Goal: Information Seeking & Learning: Learn about a topic

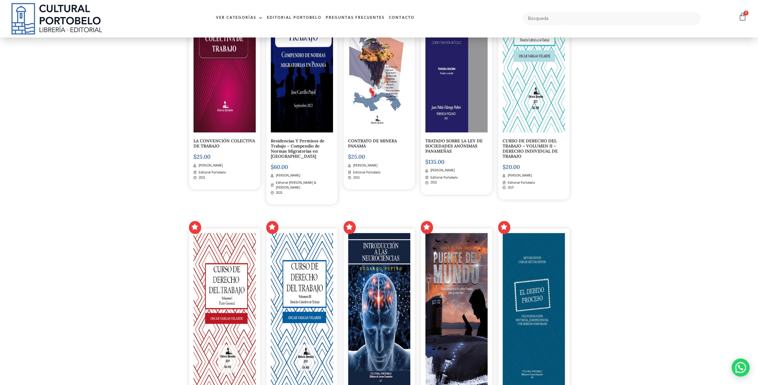
scroll to position [278, 0]
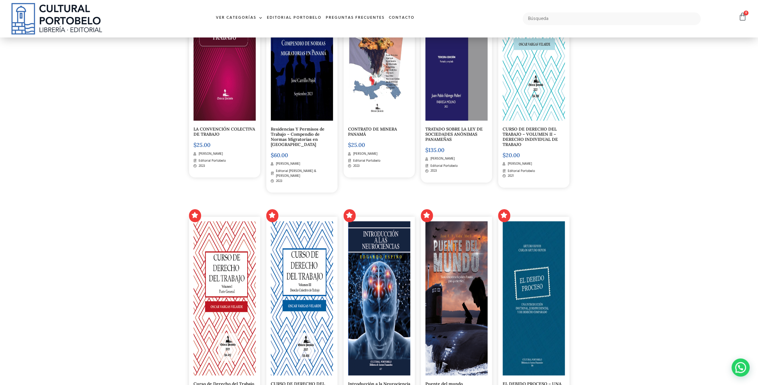
click at [454, 128] on link "TRATADO SOBRE LA LEY DE SOCIEDADES ANÓNIMAS PANAMEÑAS" at bounding box center [453, 134] width 57 height 16
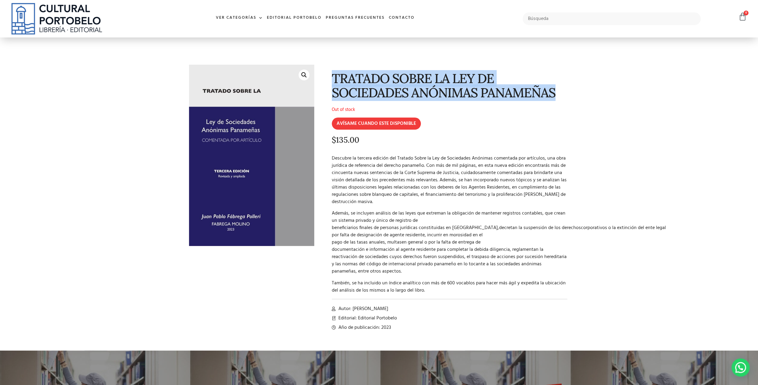
drag, startPoint x: 333, startPoint y: 80, endPoint x: 602, endPoint y: 92, distance: 269.5
click at [602, 92] on section "🔍 TRATADO SOBRE LA LEY DE SOCIEDADES ANÓNIMAS PANAMEÑAS Out of stock AVÍSAME CU…" at bounding box center [379, 193] width 758 height 313
copy h1 "TRATADO SOBRE LA LEY DE SOCIEDADES ANÓNIMAS PANAMEÑAS"
click at [235, 20] on link "Ver Categorías" at bounding box center [239, 17] width 51 height 13
click at [253, 18] on link "Ver Categorías" at bounding box center [239, 17] width 51 height 13
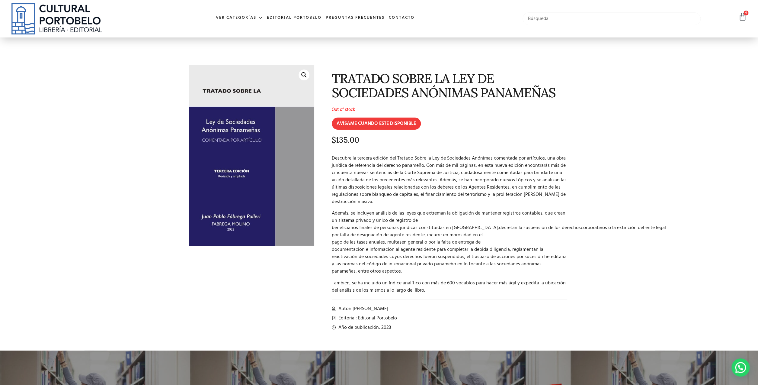
click at [537, 19] on input "text" at bounding box center [611, 18] width 178 height 13
type input "patente"
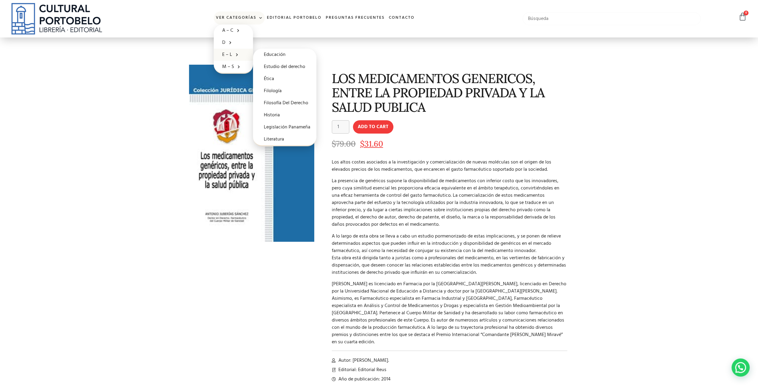
click at [557, 20] on input "text" at bounding box center [611, 18] width 178 height 13
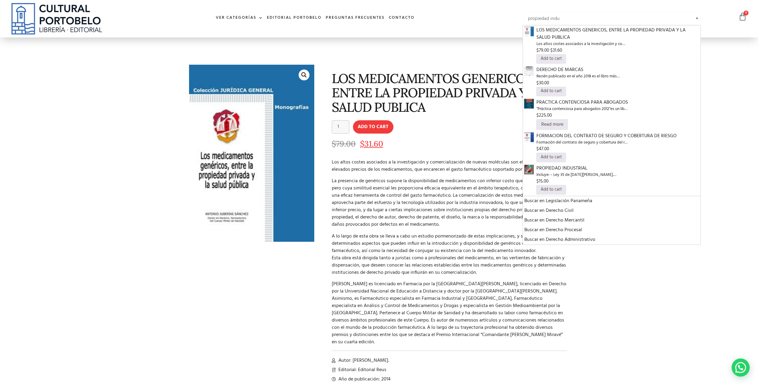
type input "propiedad indu"
click at [242, 17] on link "Ver Categorías" at bounding box center [239, 17] width 51 height 13
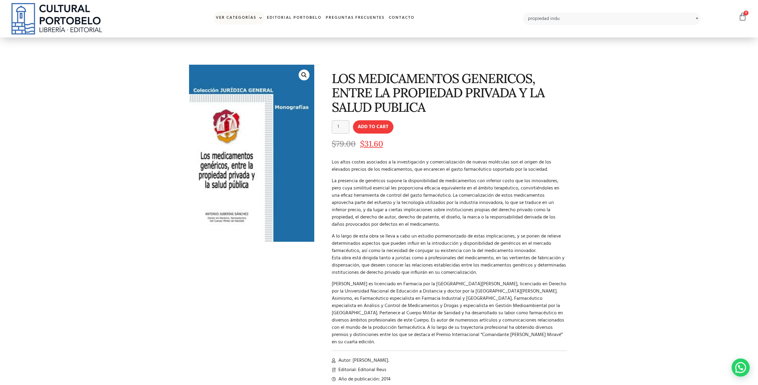
click at [242, 19] on link "Ver Categorías" at bounding box center [239, 17] width 51 height 13
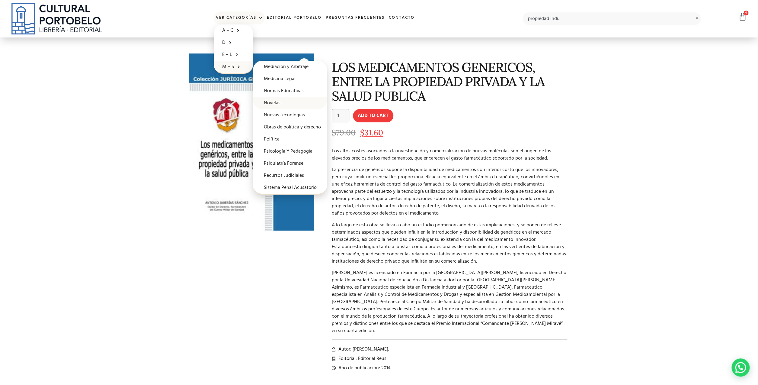
scroll to position [13, 0]
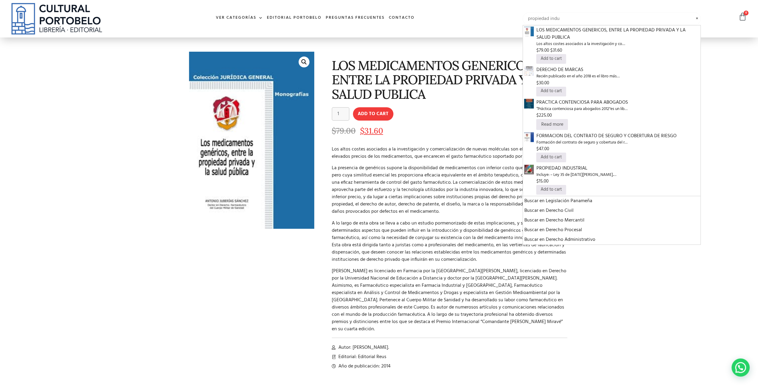
click at [545, 18] on input "propiedad indu" at bounding box center [611, 18] width 178 height 13
click at [560, 19] on input "propiedad indu" at bounding box center [611, 18] width 178 height 13
click at [558, 19] on input "propiedad indu" at bounding box center [611, 18] width 178 height 13
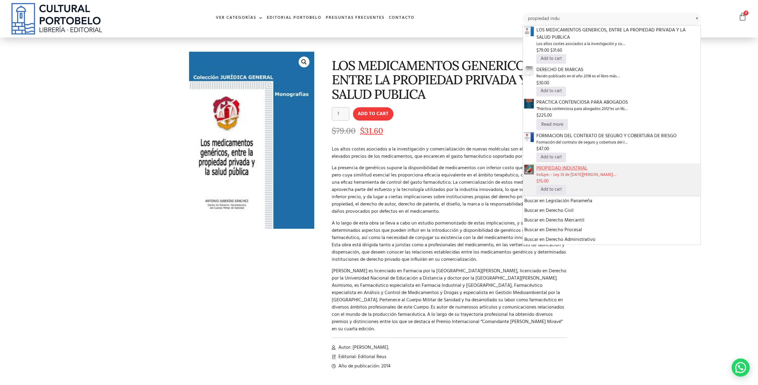
click at [558, 169] on span "PROPIEDAD INDUSTRIAL" at bounding box center [617, 167] width 163 height 7
